Goal: Check status: Check status

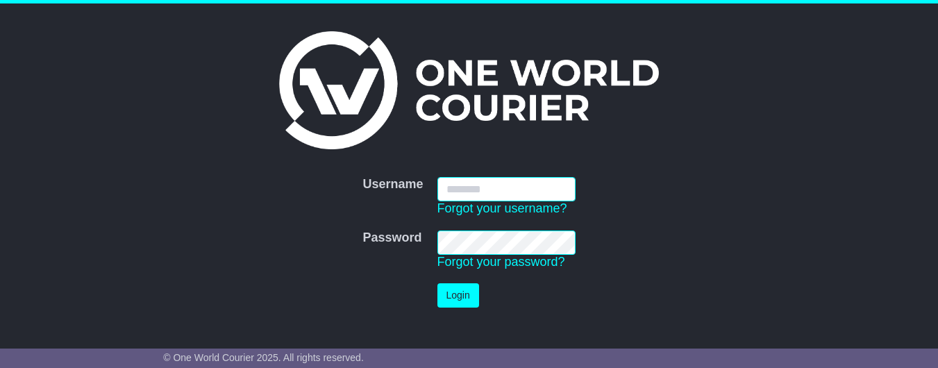
type input "**********"
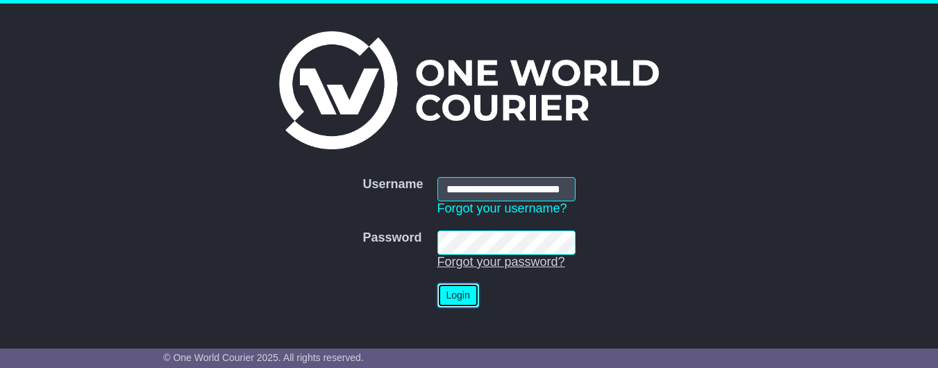
drag, startPoint x: 455, startPoint y: 295, endPoint x: 545, endPoint y: 269, distance: 93.3
click at [461, 294] on button "Login" at bounding box center [458, 295] width 42 height 24
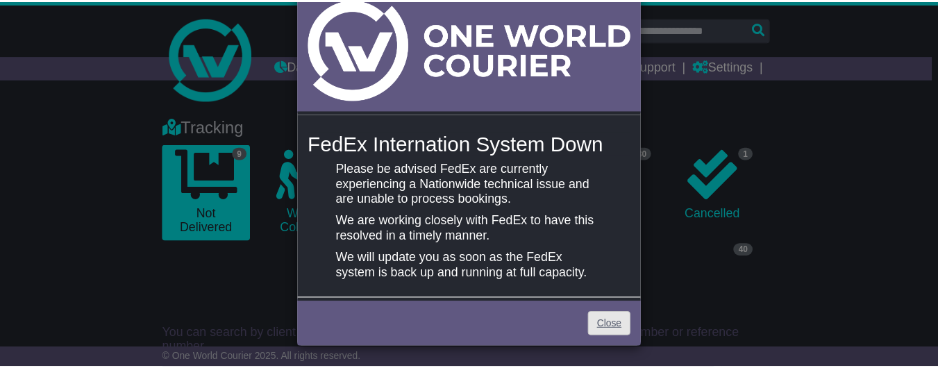
scroll to position [62, 0]
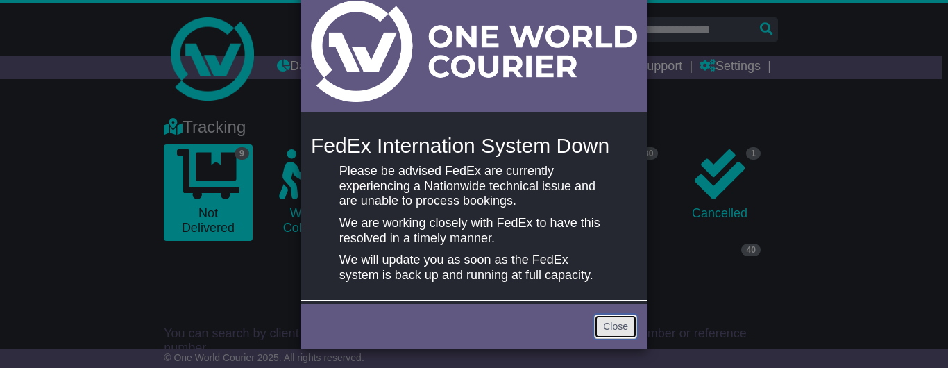
click at [610, 326] on link "Close" at bounding box center [615, 326] width 43 height 24
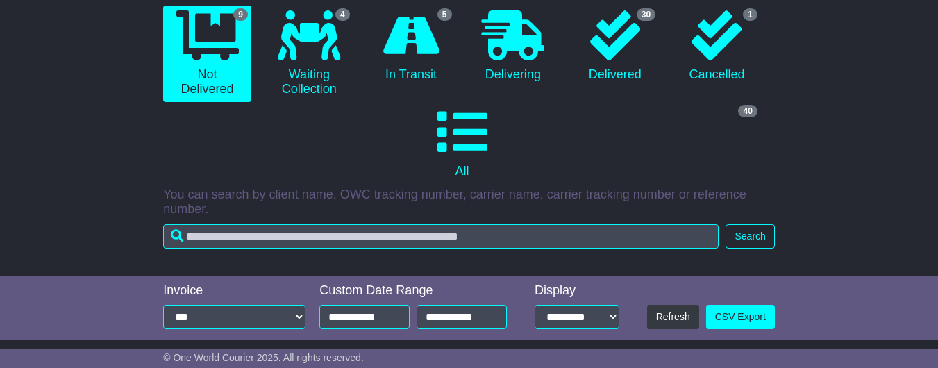
scroll to position [291, 0]
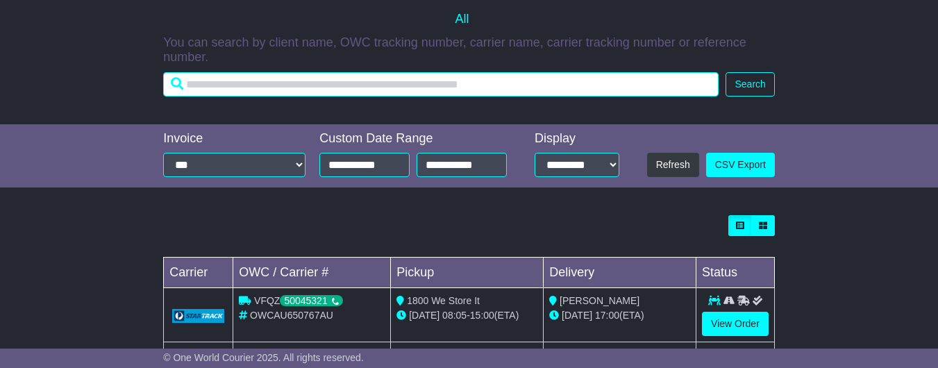
click at [337, 94] on input "text" at bounding box center [440, 84] width 555 height 24
paste input "**********"
type input "**********"
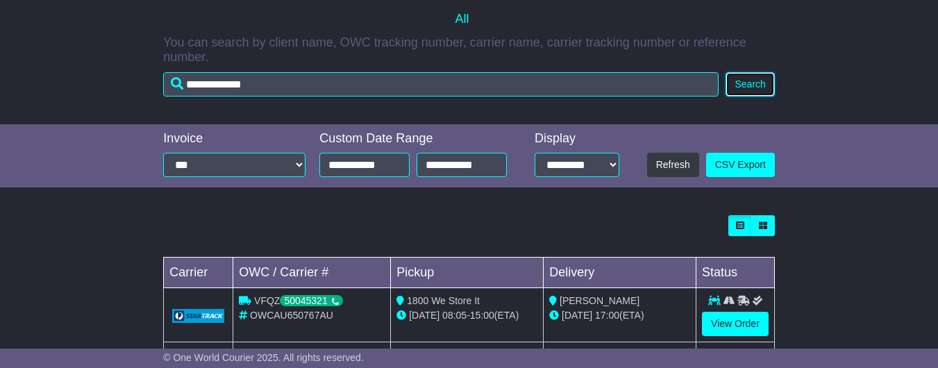
click at [739, 90] on button "Search" at bounding box center [749, 84] width 49 height 24
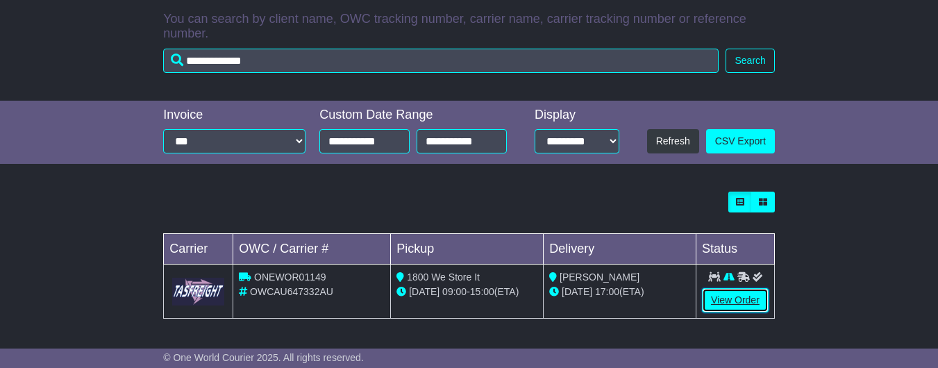
click at [737, 303] on link "View Order" at bounding box center [735, 300] width 67 height 24
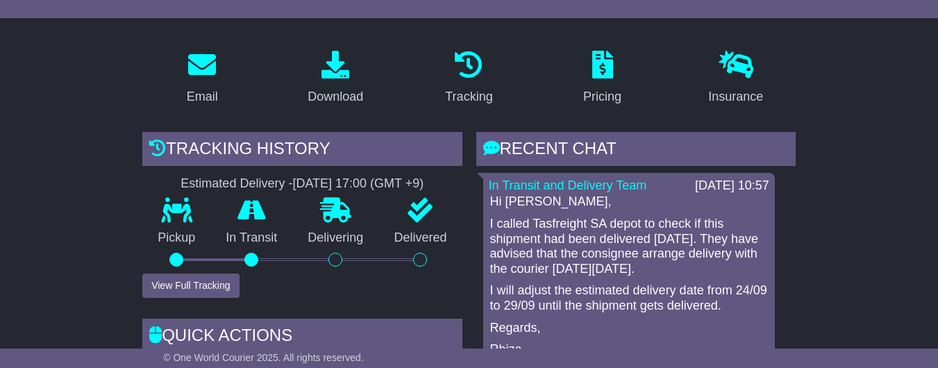
scroll to position [247, 0]
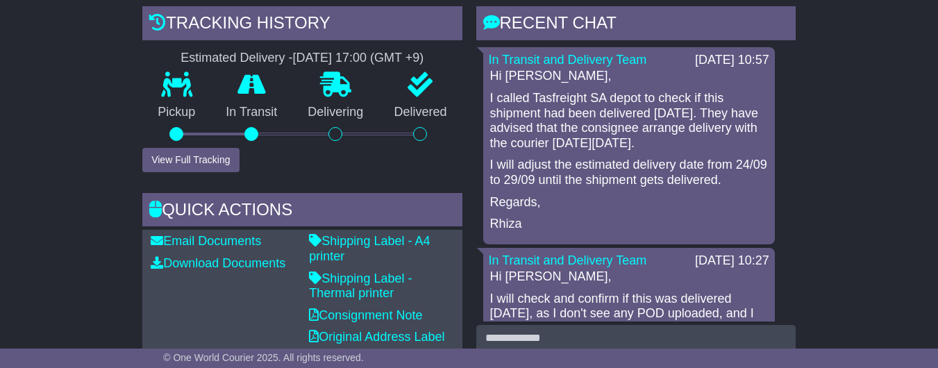
click at [615, 146] on p "I called Tasfreight SA depot to check if this shipment had been delivered yeste…" at bounding box center [629, 121] width 278 height 60
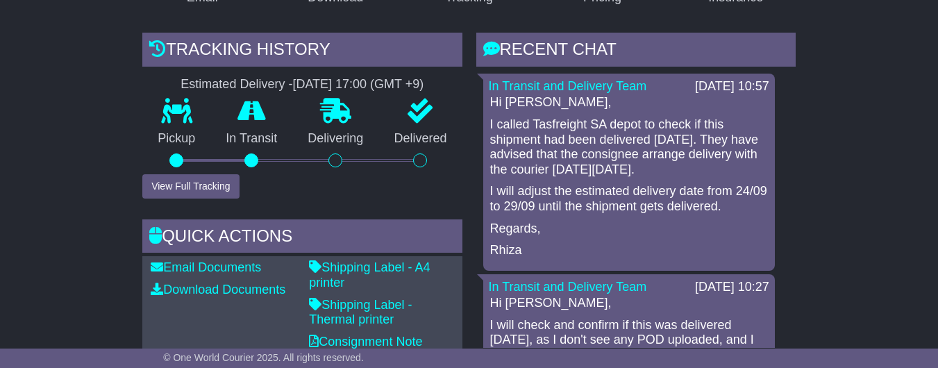
scroll to position [314, 0]
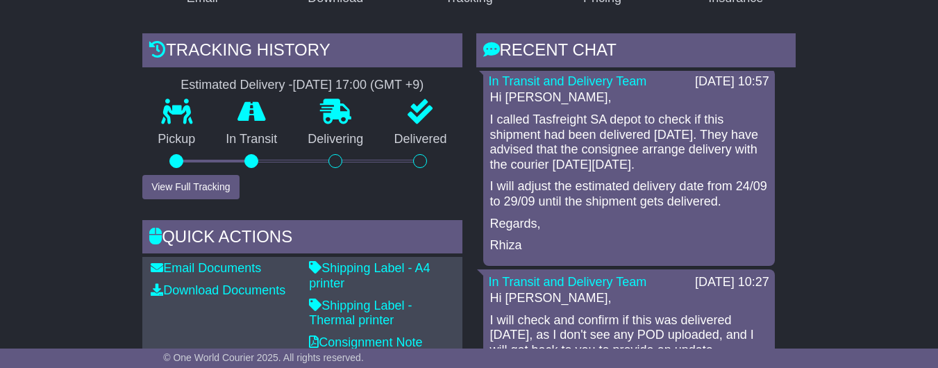
click at [572, 172] on p "I called Tasfreight SA depot to check if this shipment had been delivered yeste…" at bounding box center [629, 142] width 278 height 60
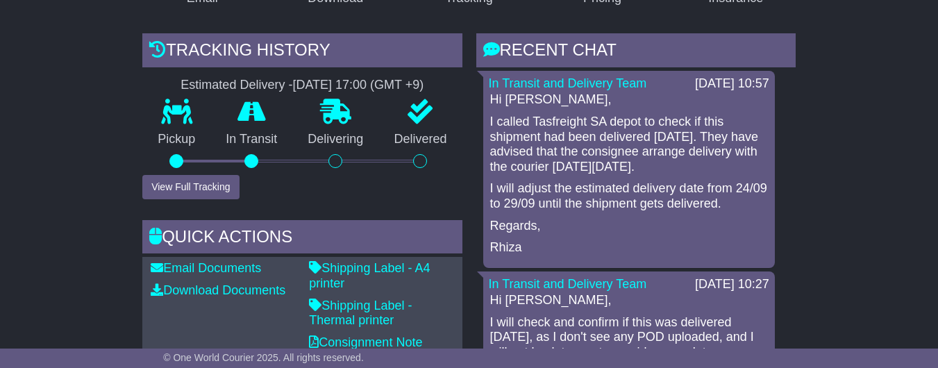
scroll to position [3, 0]
drag, startPoint x: 491, startPoint y: 109, endPoint x: 579, endPoint y: 262, distance: 176.3
click at [579, 255] on div "Hi Bev, I called Tasfreight SA depot to check if this shipment had been deliver…" at bounding box center [629, 174] width 280 height 162
copy div "Hi Bev, I called Tasfreight SA depot to check if this shipment had been deliver…"
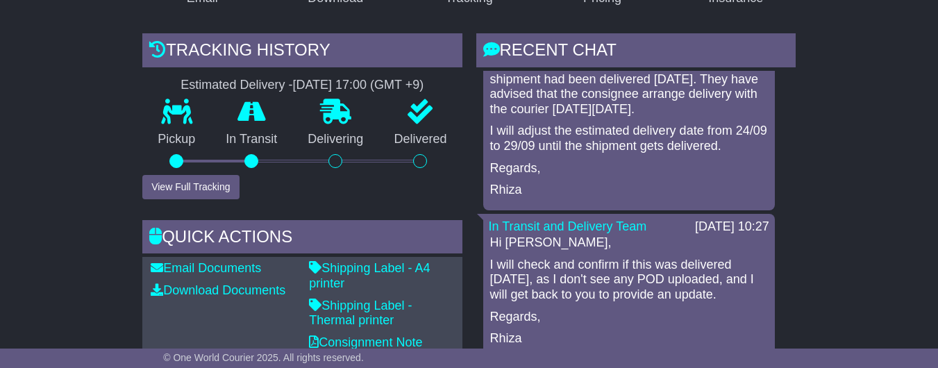
scroll to position [0, 0]
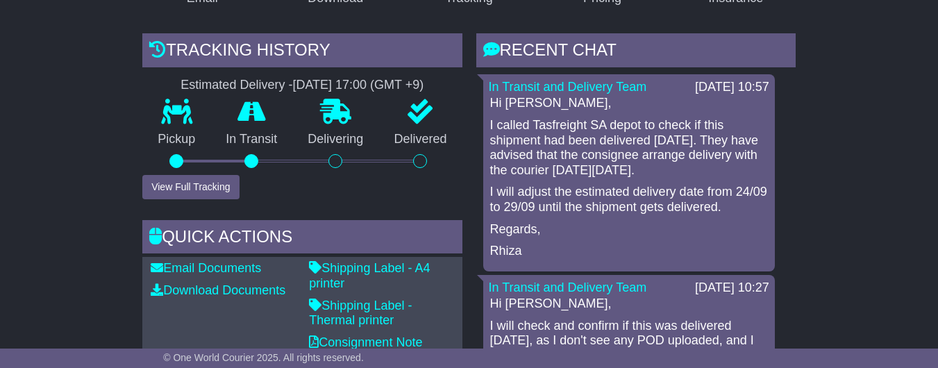
click at [672, 164] on p "I called Tasfreight SA depot to check if this shipment had been delivered yeste…" at bounding box center [629, 148] width 278 height 60
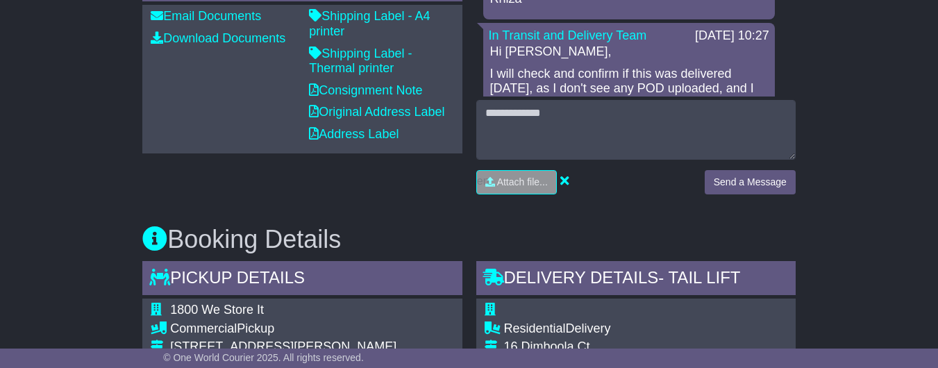
scroll to position [592, 0]
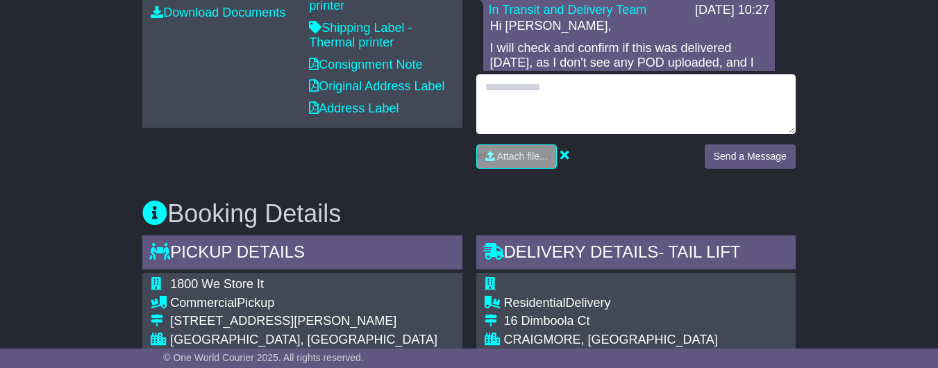
click at [561, 103] on textarea at bounding box center [635, 104] width 319 height 60
paste textarea "**********"
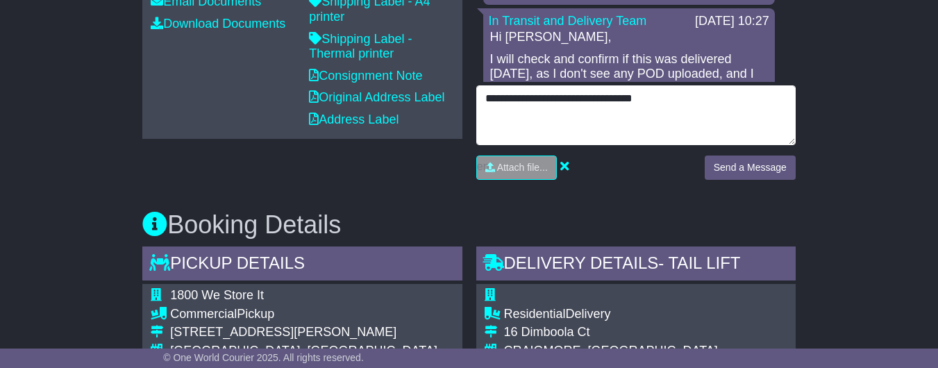
type textarea "**********"
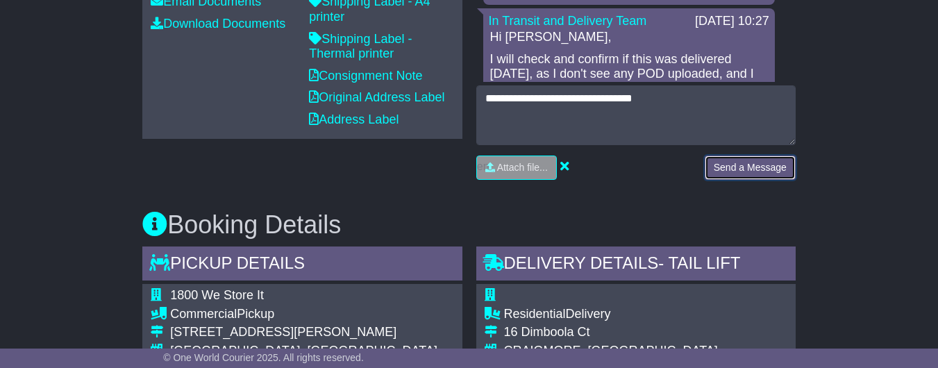
click at [766, 176] on button "Send a Message" at bounding box center [749, 167] width 91 height 24
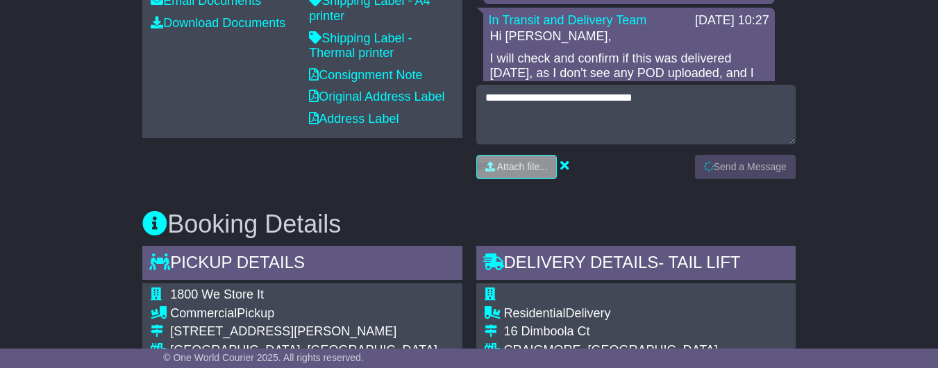
scroll to position [94, 0]
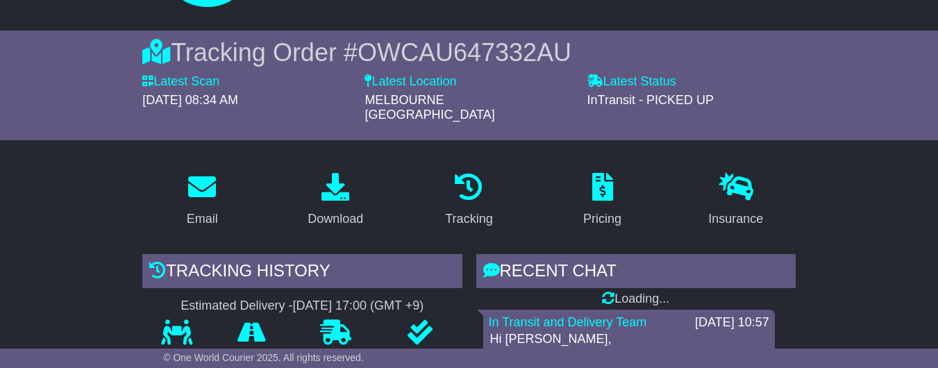
click at [369, 67] on span "OWCAU647332AU" at bounding box center [464, 52] width 214 height 28
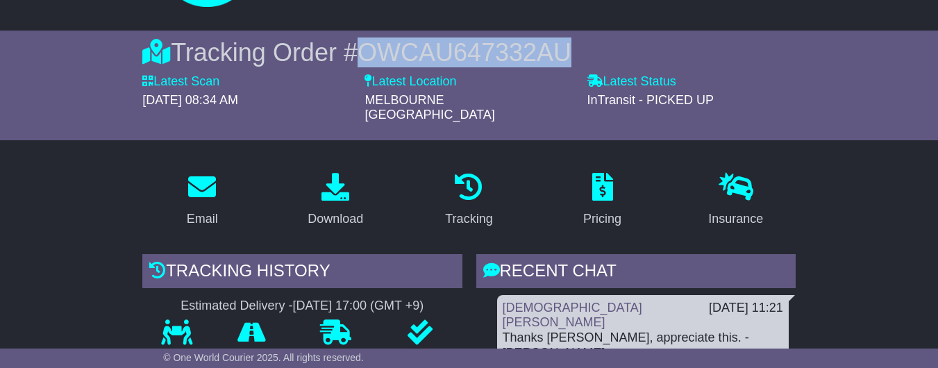
drag, startPoint x: 350, startPoint y: 76, endPoint x: 587, endPoint y: 73, distance: 236.7
click at [587, 67] on div "Tracking Order # OWCAU647332AU" at bounding box center [468, 52] width 653 height 30
copy span "OWCAU647332AU"
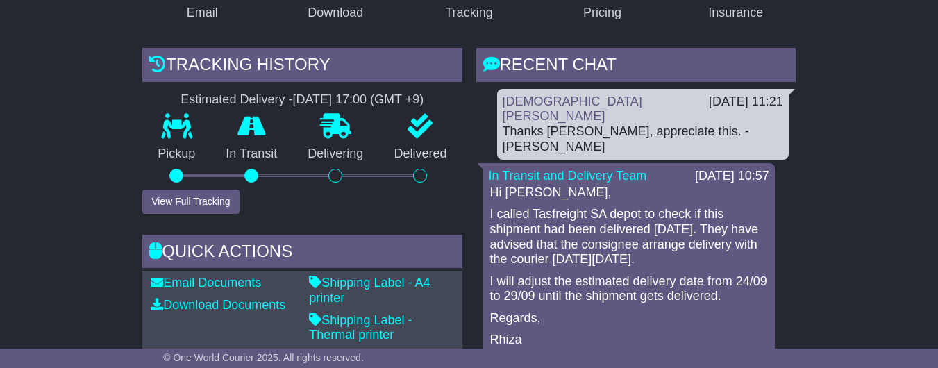
scroll to position [310, 0]
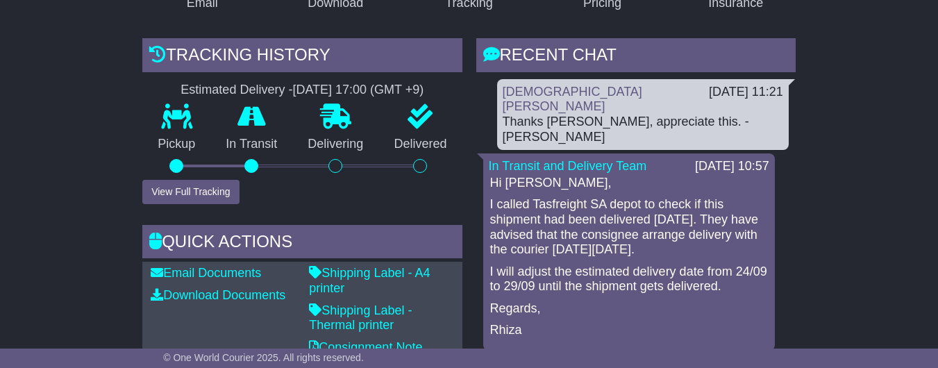
click at [662, 210] on p "I called Tasfreight SA depot to check if this shipment had been delivered yeste…" at bounding box center [629, 227] width 278 height 60
click at [572, 264] on p "I will adjust the estimated delivery date from 24/09 to 29/09 until the shipmen…" at bounding box center [629, 279] width 278 height 30
